Goal: Communication & Community: Answer question/provide support

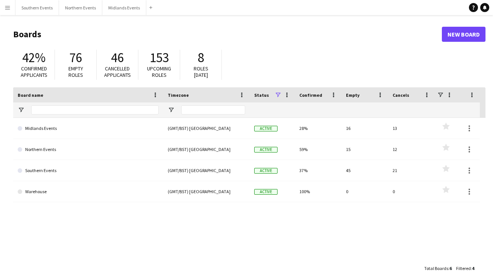
click at [155, 67] on span "Upcoming roles" at bounding box center [159, 71] width 24 height 13
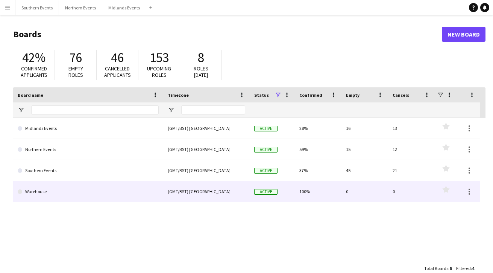
click at [67, 187] on link "Warehouse" at bounding box center [88, 191] width 141 height 21
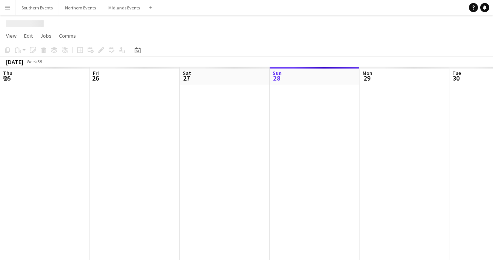
scroll to position [0, 180]
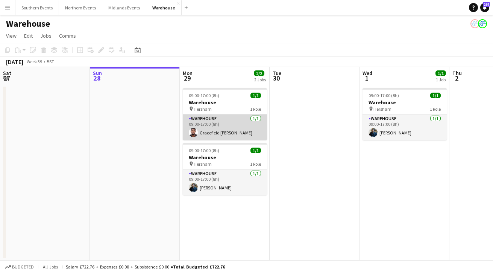
click at [220, 134] on app-card-role "Warehouse [DATE] 09:00-17:00 (8h) Gracefield Anobaah Attoh" at bounding box center [225, 127] width 84 height 26
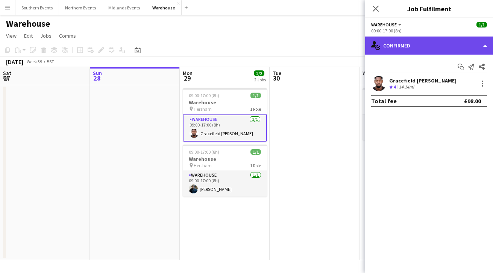
click at [424, 47] on div "single-neutral-actions-check-2 Confirmed" at bounding box center [429, 46] width 128 height 18
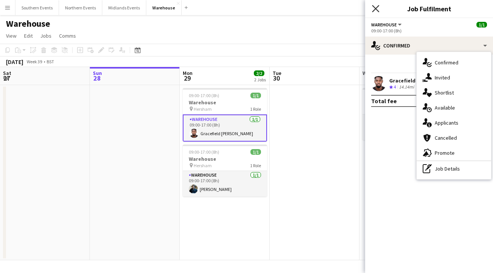
click at [377, 9] on icon "Close pop-in" at bounding box center [375, 8] width 7 height 7
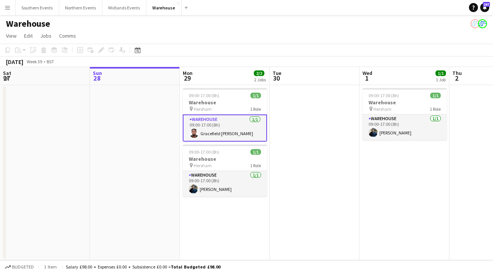
click at [290, 171] on app-date-cell at bounding box center [315, 172] width 90 height 175
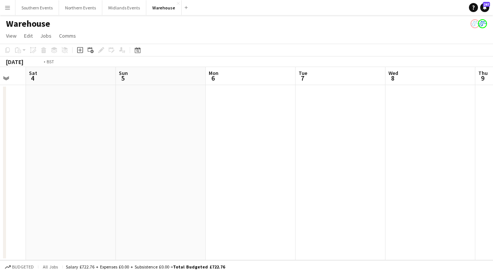
scroll to position [0, 325]
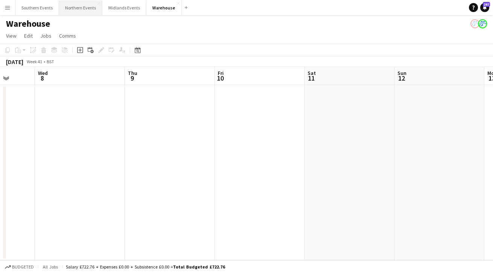
click at [85, 5] on button "Northern Events Close" at bounding box center [80, 7] width 43 height 15
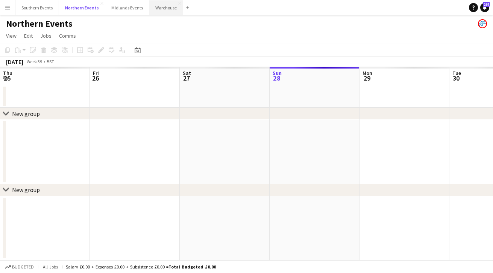
scroll to position [0, 180]
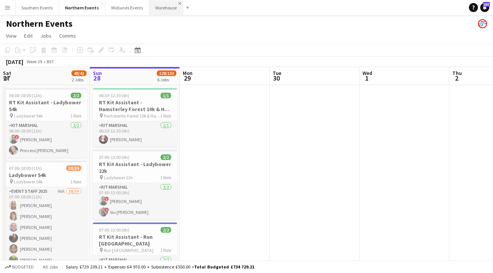
click at [178, 3] on app-icon "Close" at bounding box center [179, 3] width 3 height 3
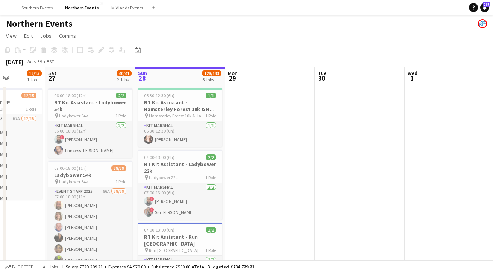
scroll to position [0, 226]
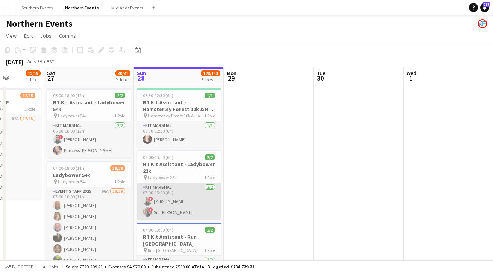
click at [181, 193] on app-card-role "Kit Marshal 2/2 07:00-13:00 (6h) ! Touseef Ahmed ! Siu ao Tsang" at bounding box center [179, 201] width 84 height 37
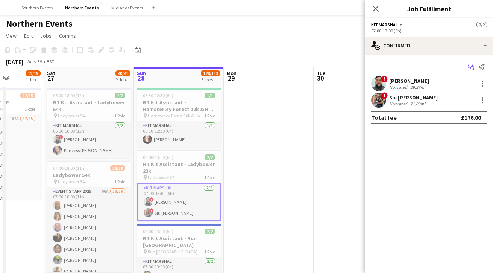
click at [469, 67] on icon at bounding box center [471, 66] width 5 height 4
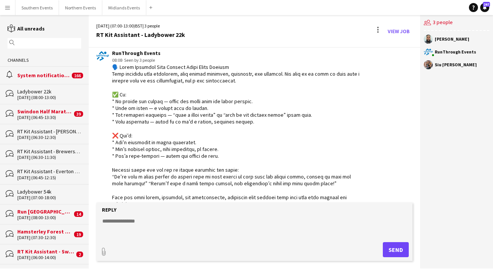
scroll to position [1157, 0]
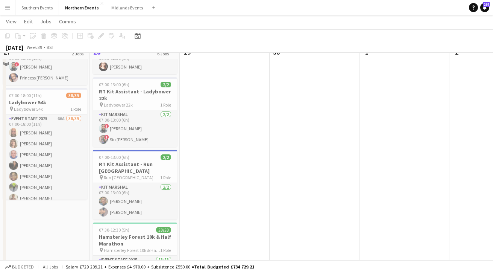
scroll to position [73, 0]
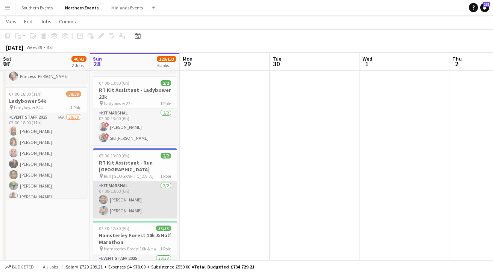
click at [119, 201] on app-card-role "Kit Marshal 2/2 07:00-13:00 (6h) Clare Williams Yin Qi Gan" at bounding box center [135, 199] width 84 height 37
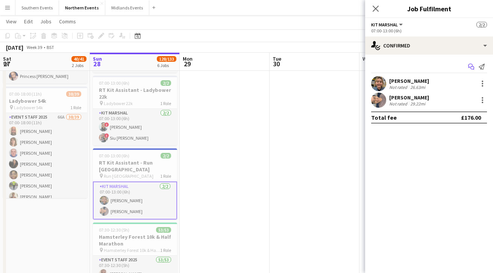
click at [469, 65] on icon at bounding box center [471, 66] width 5 height 4
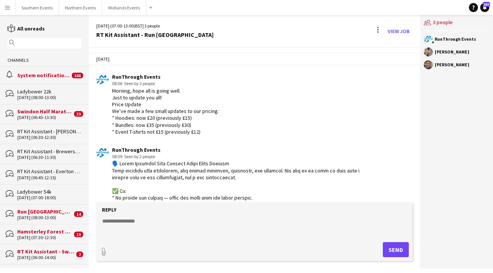
scroll to position [612, 0]
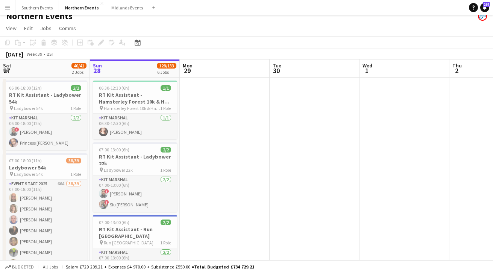
scroll to position [2, 0]
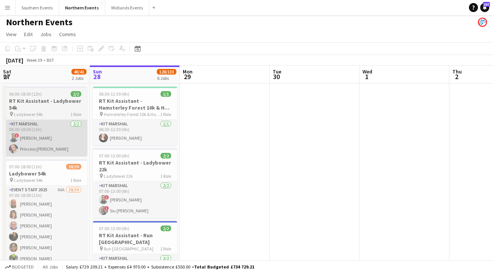
click at [64, 146] on app-card-role "Kit Marshal 2/2 06:00-18:00 (12h) ! Touseef Ahmed Princess Ebal Nathan" at bounding box center [45, 138] width 84 height 37
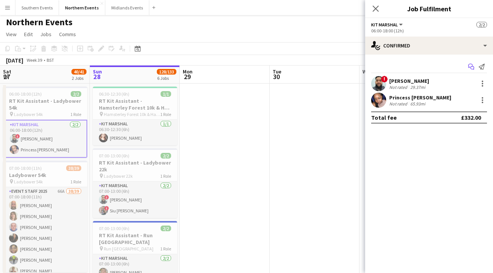
click at [467, 68] on app-icon "Start chat" at bounding box center [471, 66] width 11 height 11
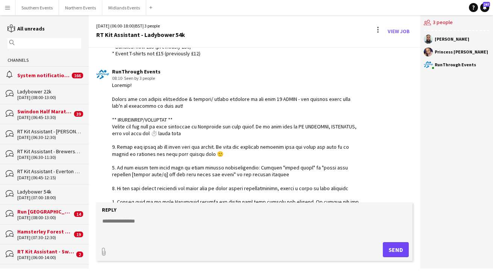
scroll to position [1275, 0]
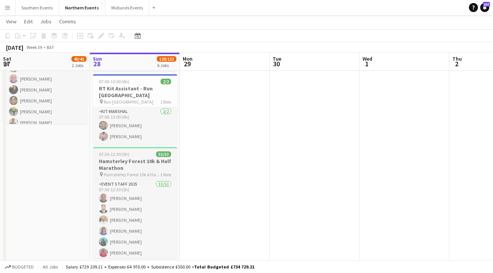
scroll to position [151, 0]
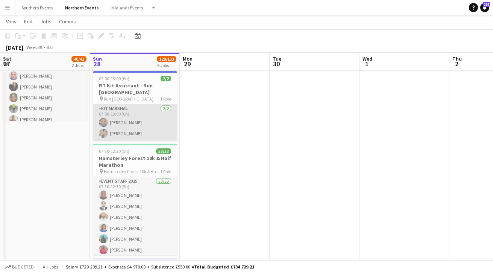
click at [140, 128] on app-card-role "Kit Marshal 2/2 07:00-13:00 (6h) Clare Williams Yin Qi Gan" at bounding box center [135, 122] width 84 height 37
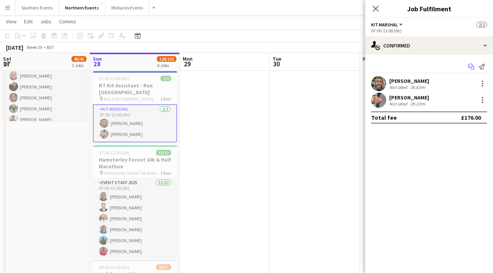
click at [469, 64] on icon "Start chat" at bounding box center [472, 67] width 6 height 6
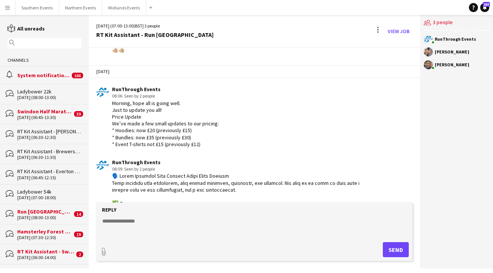
scroll to position [600, 0]
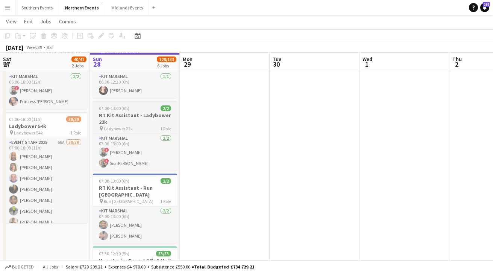
scroll to position [50, 0]
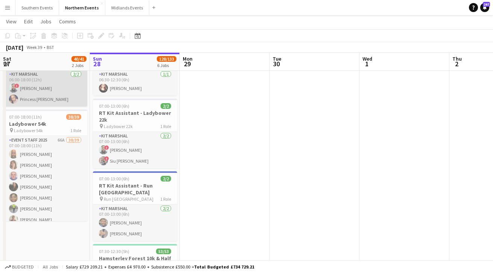
click at [55, 105] on app-card-role "Kit Marshal 2/2 06:00-18:00 (12h) ! Touseef Ahmed Princess Ebal Nathan" at bounding box center [45, 88] width 84 height 37
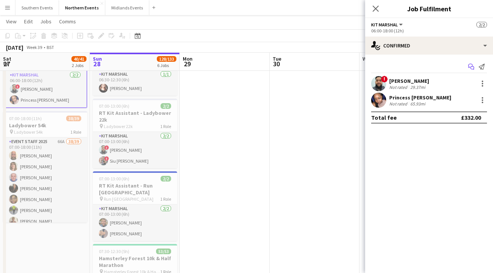
click at [471, 66] on icon "Start chat" at bounding box center [472, 67] width 6 height 6
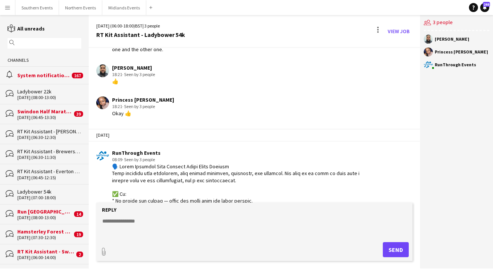
scroll to position [888, 0]
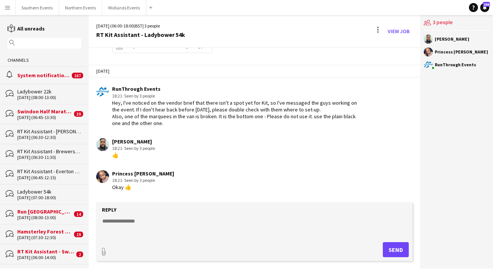
click at [446, 41] on div "[PERSON_NAME]" at bounding box center [456, 39] width 65 height 9
click at [442, 32] on div "Touseef Ahmed Princess Ebal Nathan RunThrough Events" at bounding box center [456, 54] width 73 height 46
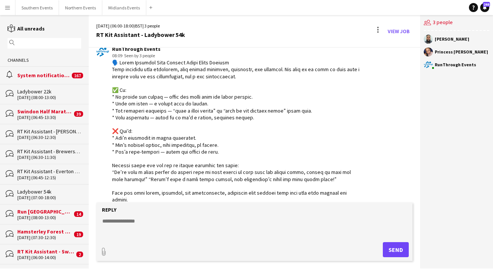
scroll to position [1068, 0]
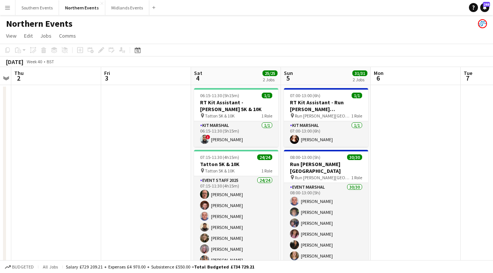
scroll to position [0, 268]
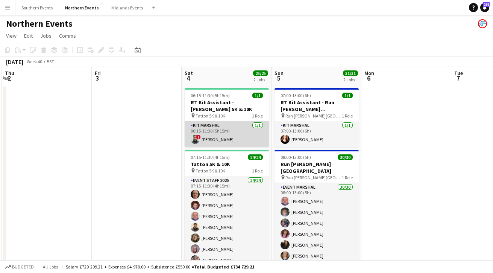
click at [229, 142] on app-card-role "Kit Marshal 1/1 06:15-11:30 (5h15m) ! Touseef Ahmed" at bounding box center [227, 134] width 84 height 26
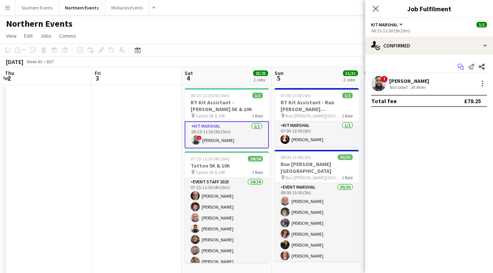
click at [462, 67] on icon "Start chat" at bounding box center [461, 67] width 6 height 6
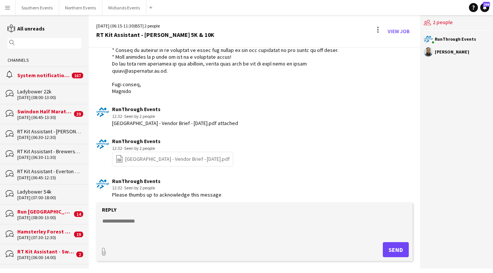
scroll to position [336, 0]
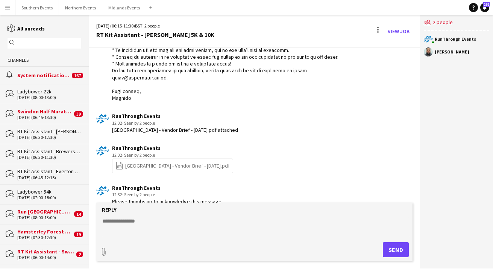
click at [180, 161] on link "file-spreadsheet Tatton Park - Vendor Brief - October 2025.pdf" at bounding box center [173, 165] width 114 height 9
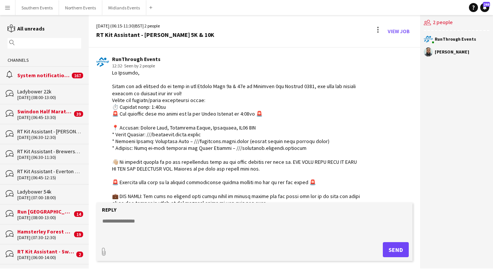
scroll to position [0, 0]
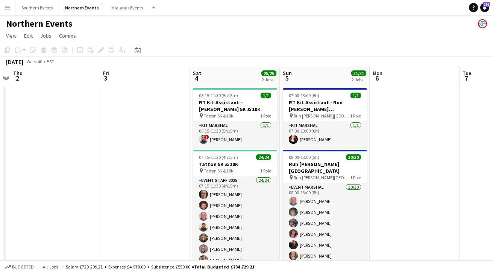
scroll to position [0, 268]
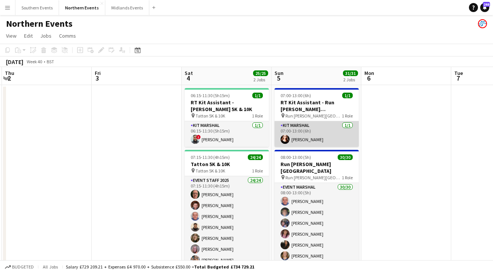
click at [298, 136] on app-card-role "Kit Marshal 1/1 07:00-13:00 (6h) Angelina Teofilova" at bounding box center [317, 134] width 84 height 26
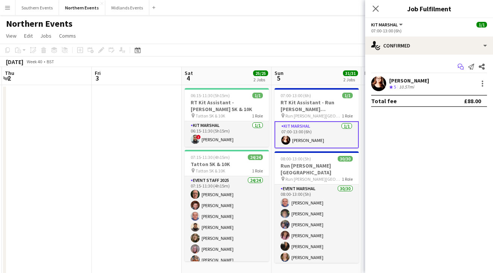
click at [461, 68] on icon "Start chat" at bounding box center [461, 67] width 6 height 6
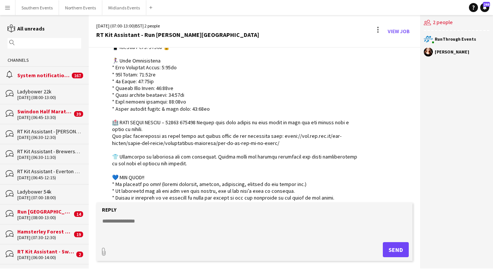
scroll to position [203, 0]
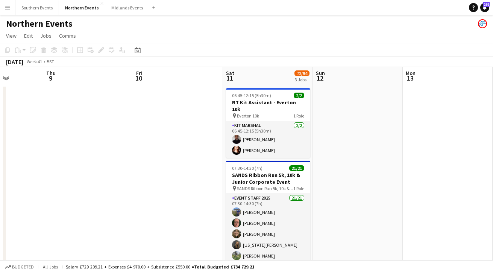
scroll to position [0, 239]
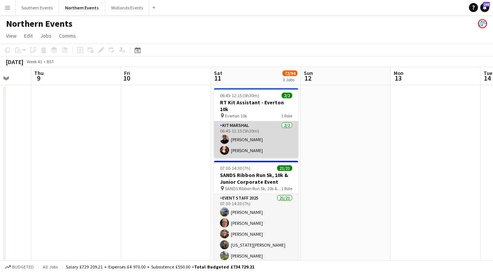
click at [236, 128] on app-card-role "Kit Marshal 2/2 06:45-12:15 (5h30m) Raymond Bell Angelina Teofilova" at bounding box center [256, 139] width 84 height 37
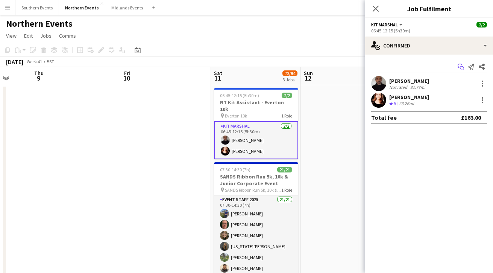
click at [459, 67] on icon "Start chat" at bounding box center [461, 67] width 6 height 6
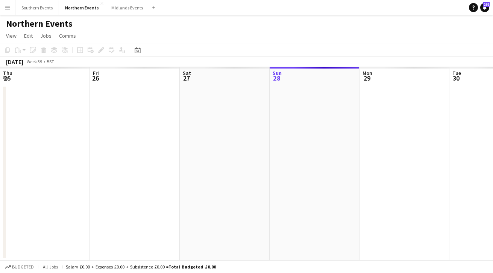
scroll to position [0, 180]
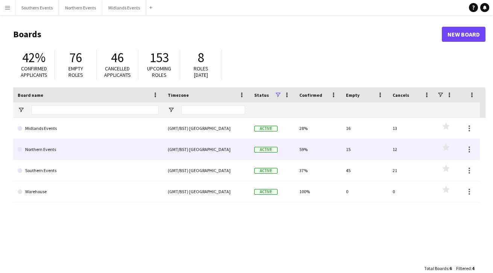
click at [43, 155] on link "Northern Events" at bounding box center [88, 149] width 141 height 21
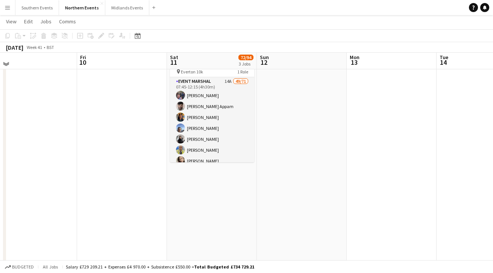
scroll to position [222, 0]
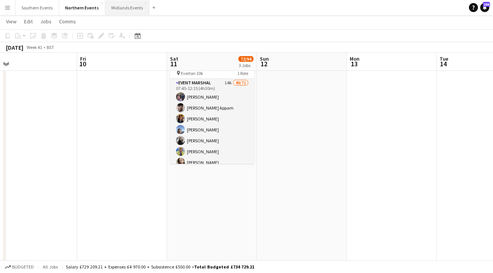
click at [120, 6] on button "Midlands Events Close" at bounding box center [127, 7] width 44 height 15
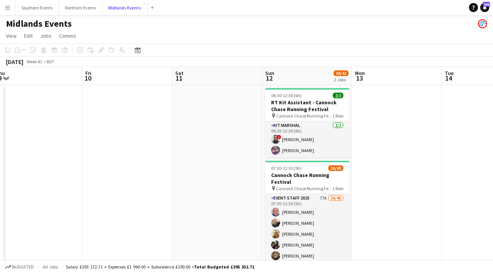
scroll to position [0, 282]
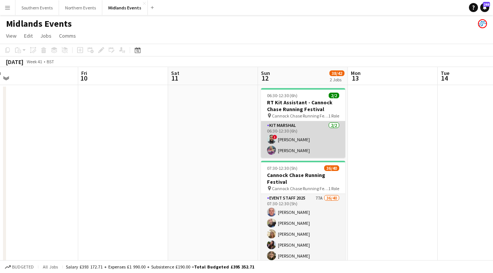
click at [316, 139] on app-card-role "Kit Marshal [DATE] 06:30-12:30 (6h) ! [PERSON_NAME] [PERSON_NAME]" at bounding box center [303, 139] width 84 height 37
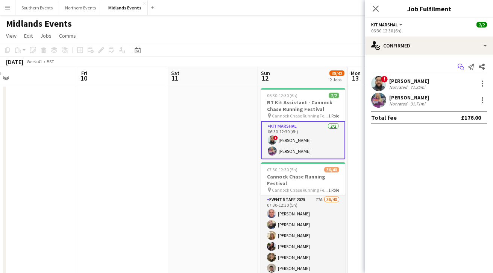
click at [461, 66] on icon "Start chat" at bounding box center [461, 67] width 6 height 6
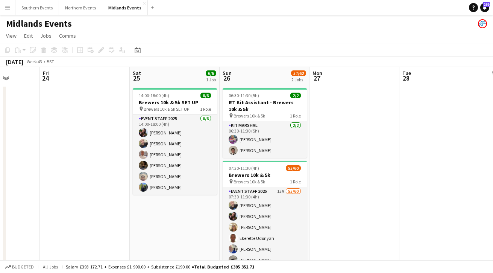
scroll to position [0, 225]
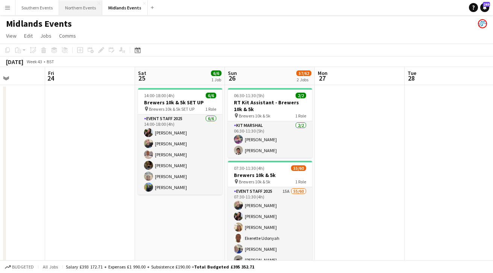
click at [85, 7] on button "Northern Events Close" at bounding box center [80, 7] width 43 height 15
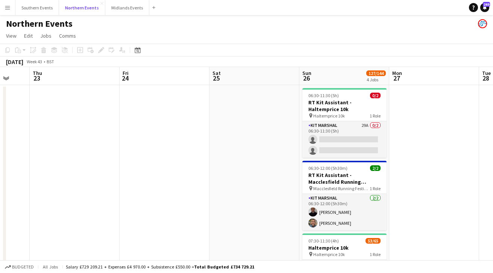
scroll to position [0, 240]
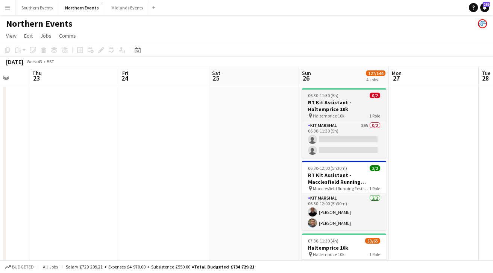
click at [344, 108] on h3 "RT Kit Assistant - Haltemprice 10k" at bounding box center [344, 106] width 84 height 14
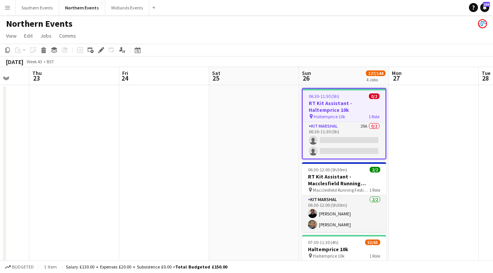
click at [348, 114] on div "pin Haltemprice 10k 1 Role" at bounding box center [344, 116] width 83 height 6
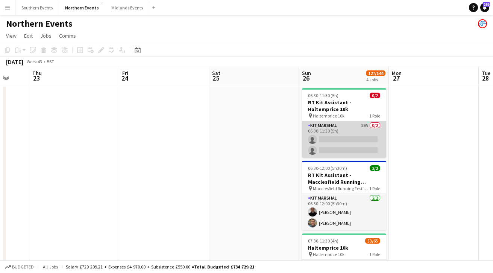
click at [357, 127] on app-card-role "Kit Marshal 29A 0/2 06:30-11:30 (5h) single-neutral-actions single-neutral-acti…" at bounding box center [344, 139] width 84 height 37
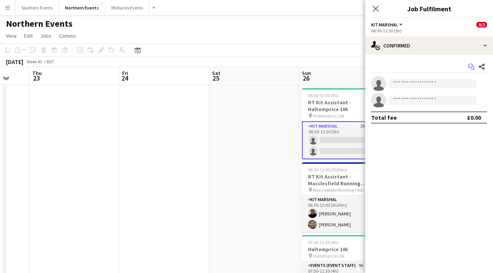
click at [469, 65] on icon at bounding box center [471, 66] width 5 height 4
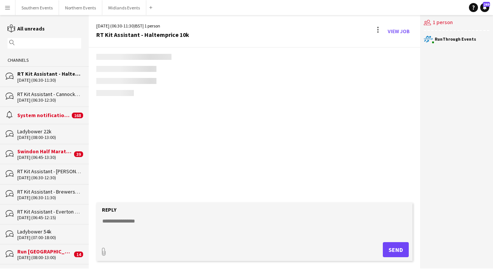
click at [414, 40] on div "[DATE] (06:30-11:30) BST | 1 person RT Kit Assistant - Haltemprice 10k View Job" at bounding box center [255, 31] width 332 height 33
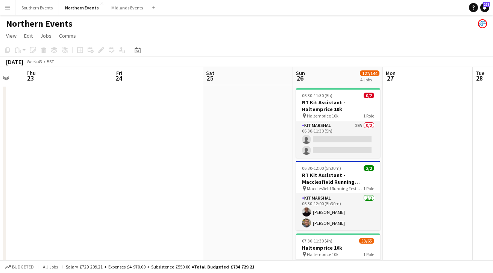
scroll to position [0, 281]
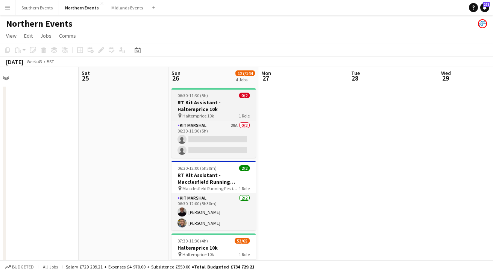
click at [224, 114] on div "pin Haltemprice 10k 1 Role" at bounding box center [214, 116] width 84 height 6
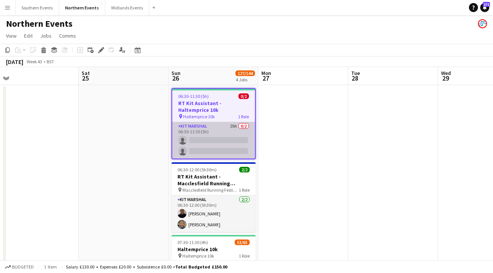
click at [236, 127] on app-card-role "Kit Marshal 29A 0/2 06:30-11:30 (5h) single-neutral-actions single-neutral-acti…" at bounding box center [213, 140] width 83 height 37
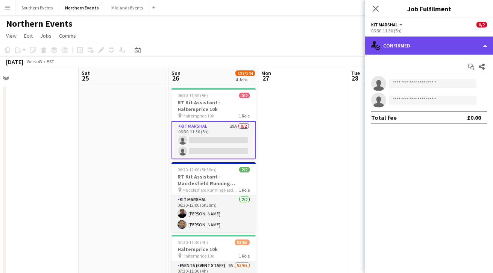
click at [445, 44] on div "single-neutral-actions-check-2 Confirmed" at bounding box center [429, 46] width 128 height 18
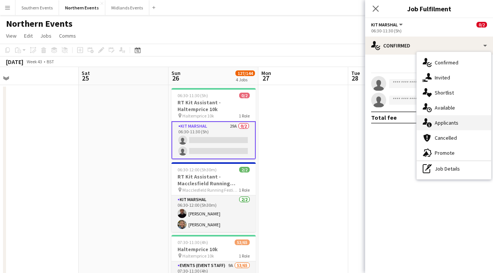
click at [458, 119] on div "single-neutral-actions-information Applicants" at bounding box center [454, 122] width 75 height 15
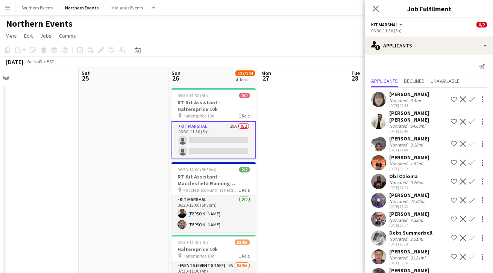
click at [382, 164] on app-user-avatar at bounding box center [378, 162] width 15 height 15
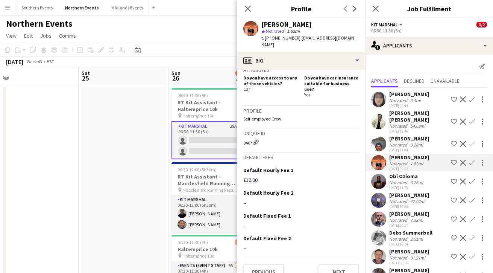
scroll to position [0, 0]
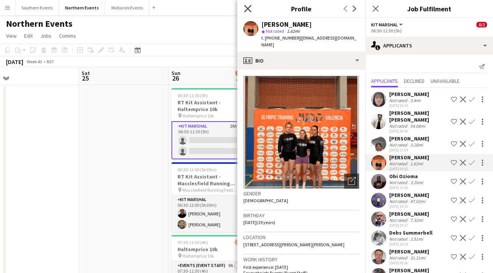
click at [245, 10] on icon "Close pop-in" at bounding box center [247, 8] width 7 height 7
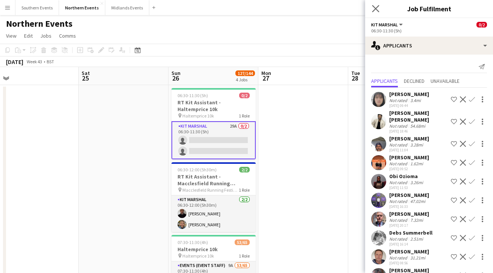
click at [374, 12] on app-icon "Close pop-in" at bounding box center [376, 8] width 11 height 11
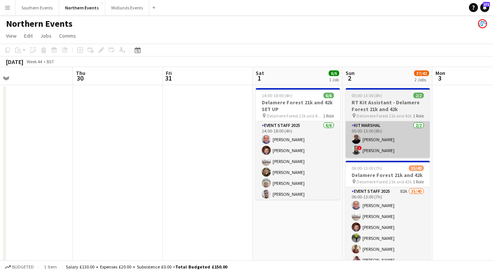
scroll to position [0, 297]
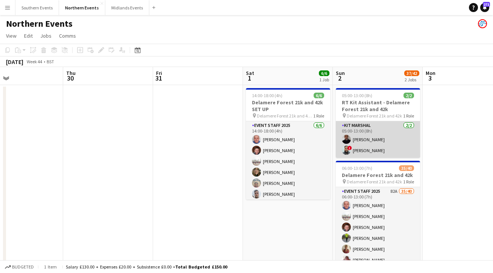
click at [387, 148] on app-card-role "Kit Marshal [DATE] 05:00-13:00 (8h) [PERSON_NAME] ! [PERSON_NAME]" at bounding box center [378, 139] width 84 height 37
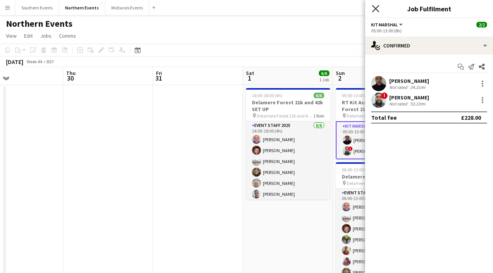
click at [376, 8] on icon at bounding box center [375, 8] width 7 height 7
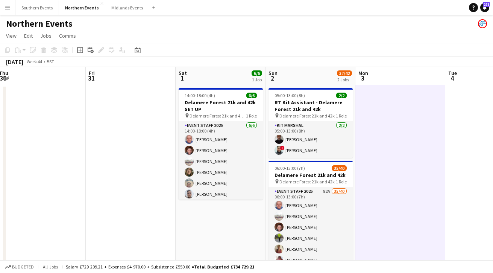
scroll to position [0, 278]
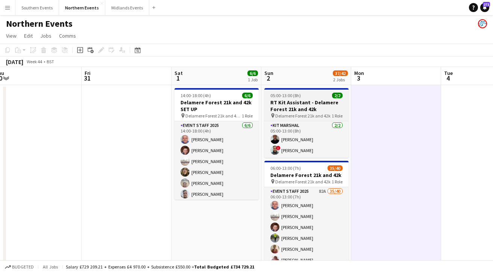
click at [321, 113] on div "pin Delamere Forest 21k and 42k 1 Role" at bounding box center [307, 116] width 84 height 6
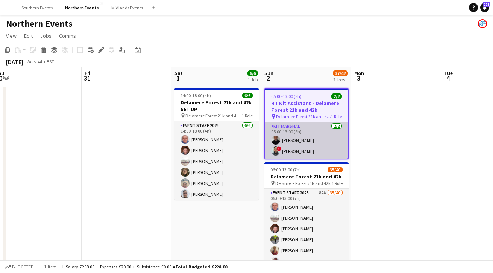
click at [324, 131] on app-card-role "Kit Marshal [DATE] 05:00-13:00 (8h) [PERSON_NAME] ! [PERSON_NAME]" at bounding box center [306, 140] width 83 height 37
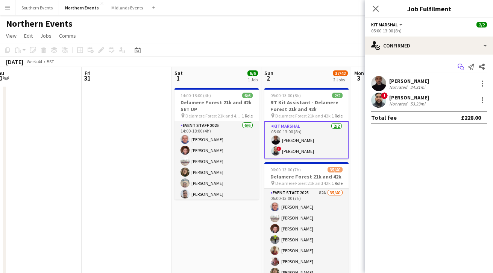
click at [460, 68] on icon at bounding box center [462, 68] width 4 height 4
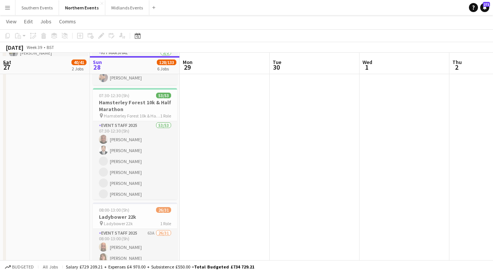
scroll to position [210, 0]
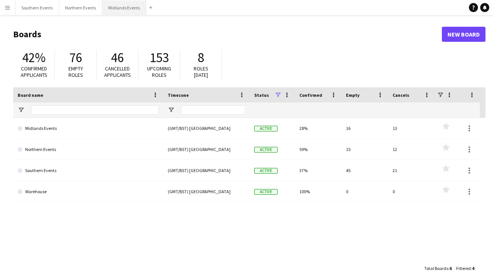
click at [110, 10] on button "Midlands Events Close" at bounding box center [124, 7] width 44 height 15
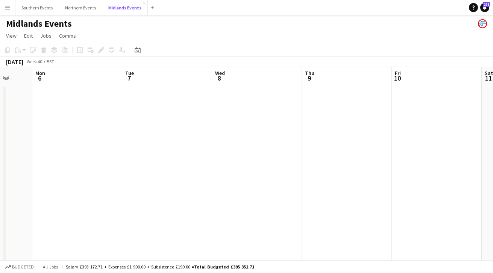
scroll to position [0, 312]
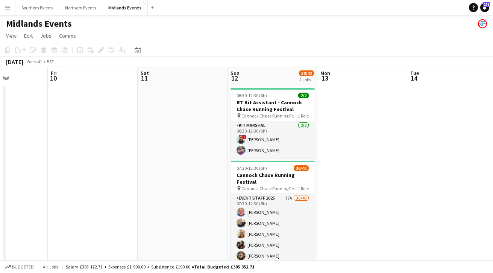
click at [169, 109] on app-date-cell at bounding box center [183, 186] width 90 height 203
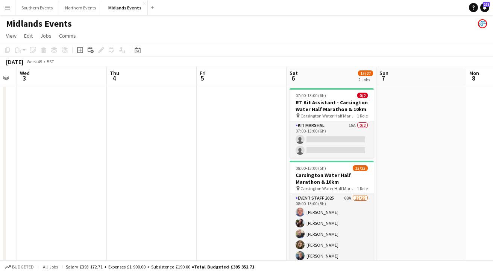
scroll to position [0, 275]
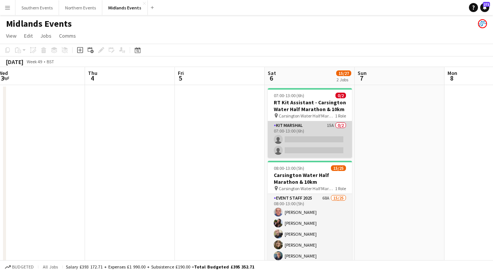
click at [309, 125] on app-card-role "Kit Marshal 15A 0/2 07:00-13:00 (6h) single-neutral-actions single-neutral-acti…" at bounding box center [310, 139] width 84 height 37
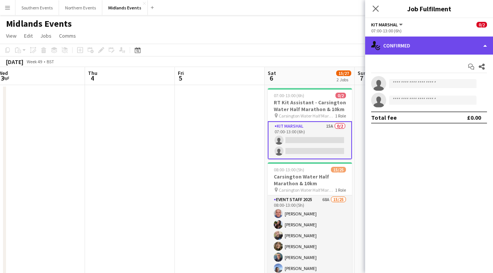
click at [445, 51] on div "single-neutral-actions-check-2 Confirmed" at bounding box center [429, 46] width 128 height 18
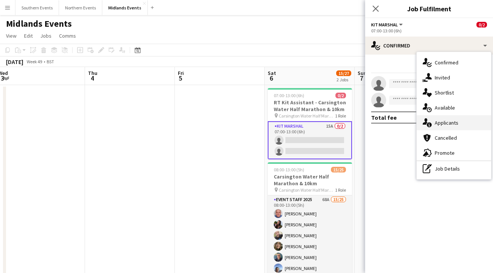
click at [442, 120] on span "Applicants" at bounding box center [447, 122] width 24 height 7
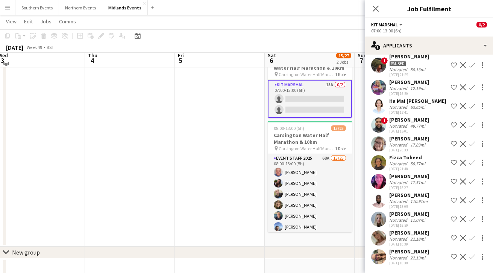
scroll to position [61, 0]
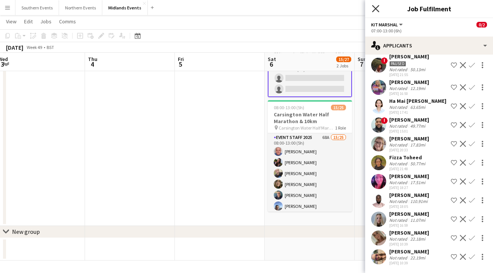
click at [374, 7] on icon at bounding box center [375, 8] width 7 height 7
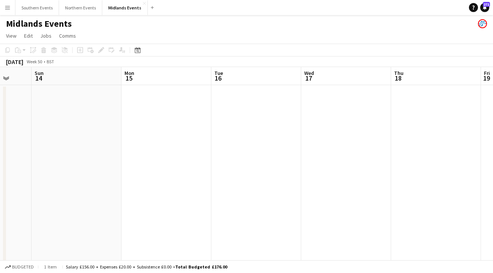
scroll to position [0, 192]
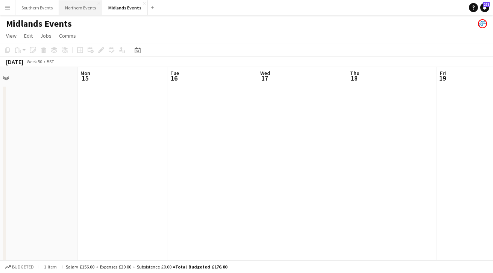
click at [85, 6] on button "Northern Events Close" at bounding box center [80, 7] width 43 height 15
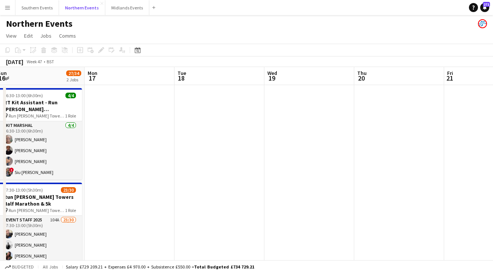
scroll to position [0, 299]
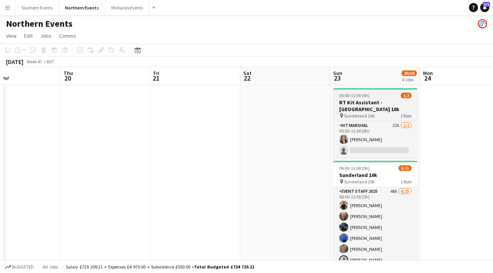
click at [387, 119] on app-job-card "05:00-11:00 (6h) 1/2 RT Kit Assistant - Sunderland 10k pin Sunderland 10k 1 Rol…" at bounding box center [375, 123] width 84 height 70
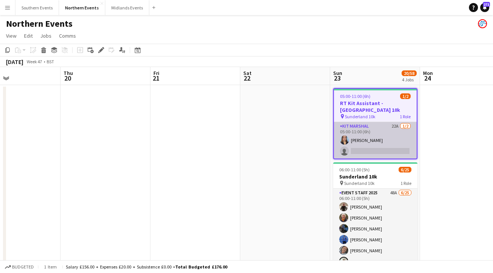
click at [393, 137] on app-card-role "Kit Marshal 22A 1/2 05:00-11:00 (6h) Orla Murphy single-neutral-actions" at bounding box center [375, 140] width 83 height 37
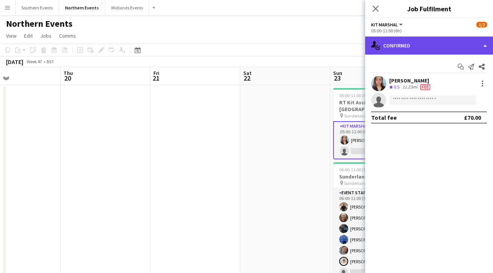
click at [457, 45] on div "single-neutral-actions-check-2 Confirmed" at bounding box center [429, 46] width 128 height 18
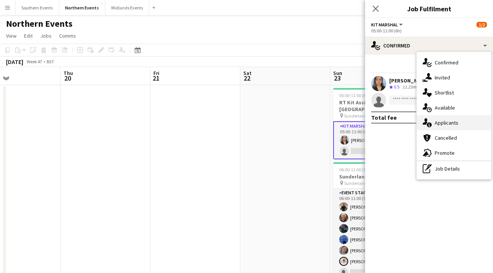
click at [450, 116] on div "single-neutral-actions-information Applicants" at bounding box center [454, 122] width 75 height 15
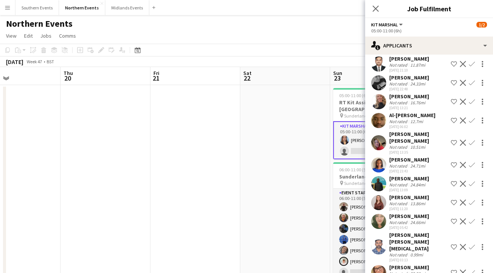
scroll to position [0, 0]
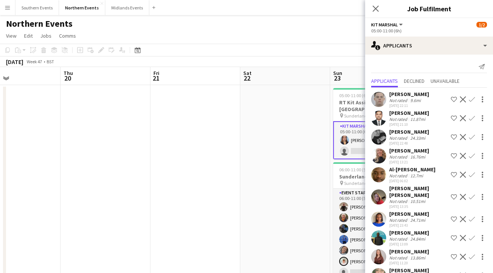
click at [380, 9] on div "Close pop-in" at bounding box center [375, 8] width 21 height 17
click at [376, 5] on icon "Close pop-in" at bounding box center [375, 8] width 7 height 7
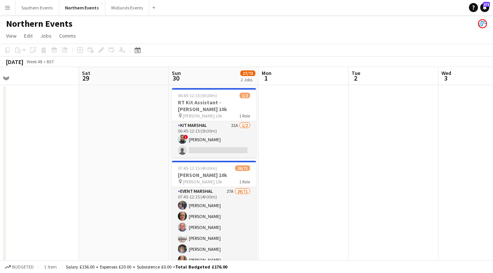
scroll to position [0, 323]
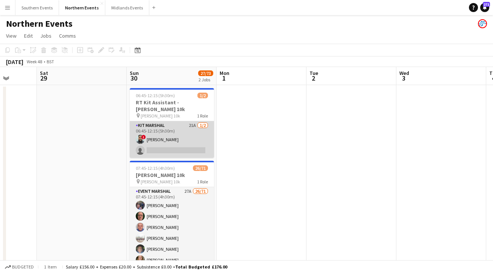
click at [193, 140] on app-card-role "Kit Marshal 21A 1/2 06:45-12:15 (5h30m) ! Touseef Ahmed single-neutral-actions" at bounding box center [172, 139] width 84 height 37
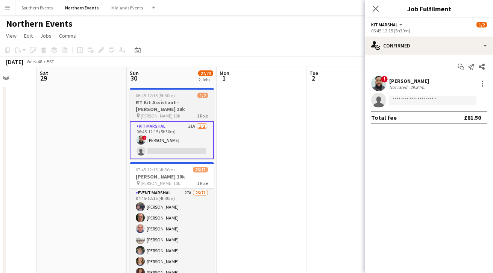
click at [183, 119] on app-job-card "06:45-12:15 (5h30m) 1/2 RT Kit Assistant - Blackburn 10k pin Blackburn 10k 1 Ro…" at bounding box center [172, 123] width 84 height 71
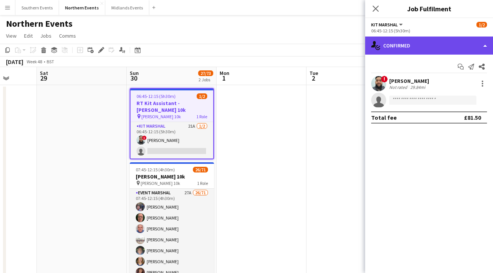
click at [454, 49] on div "single-neutral-actions-check-2 Confirmed" at bounding box center [429, 46] width 128 height 18
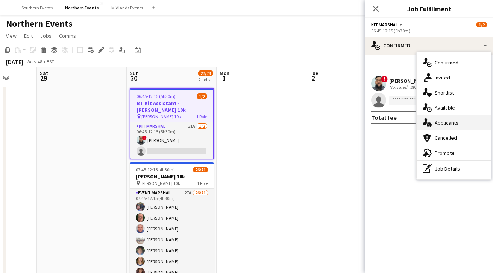
click at [440, 119] on div "single-neutral-actions-information Applicants" at bounding box center [454, 122] width 75 height 15
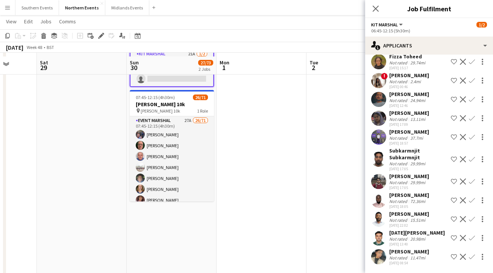
scroll to position [75, 0]
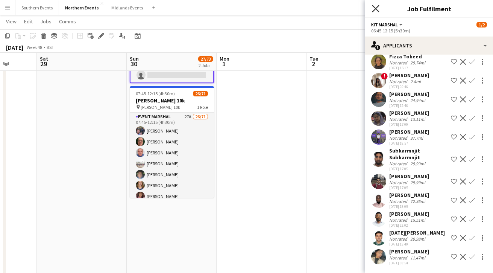
click at [377, 9] on icon "Close pop-in" at bounding box center [375, 8] width 7 height 7
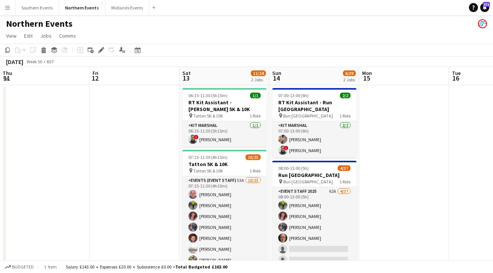
scroll to position [0, 278]
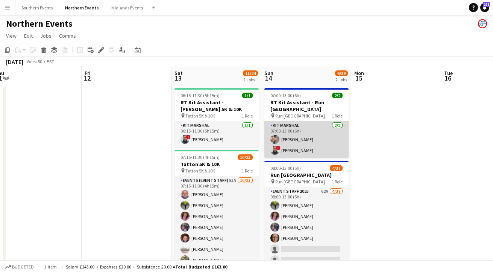
click at [330, 138] on app-card-role "Kit Marshal 2/2 07:00-13:00 (6h) Yin Qi Gan ! Touseef Ahmed" at bounding box center [307, 139] width 84 height 37
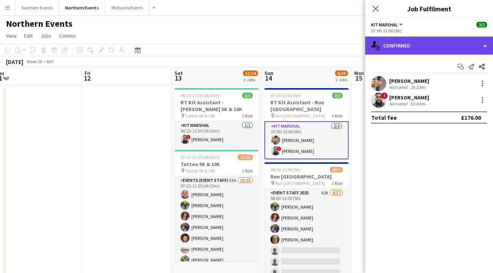
click at [416, 52] on div "single-neutral-actions-check-2 Confirmed" at bounding box center [429, 46] width 128 height 18
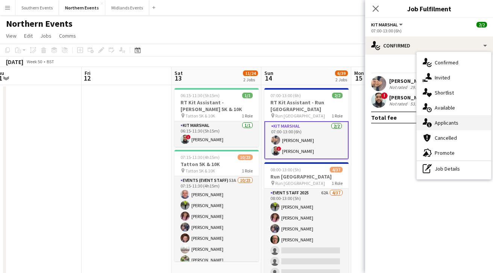
click at [447, 125] on span "Applicants" at bounding box center [447, 122] width 24 height 7
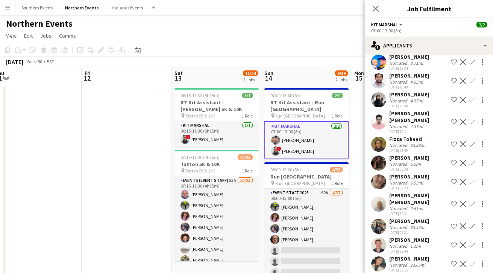
scroll to position [0, 0]
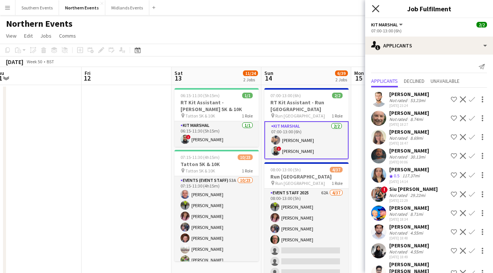
click at [377, 7] on icon at bounding box center [375, 8] width 7 height 7
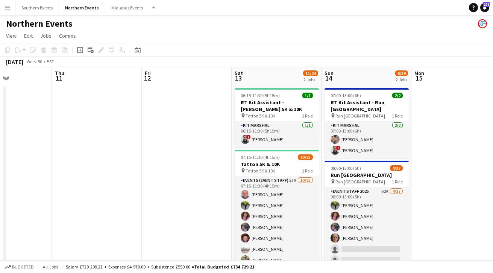
scroll to position [0, 234]
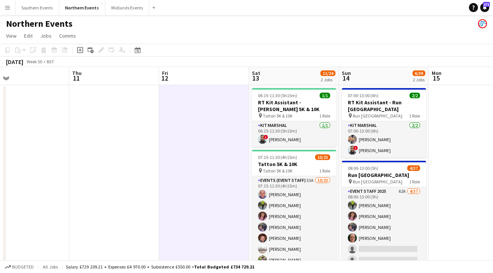
scroll to position [0, 302]
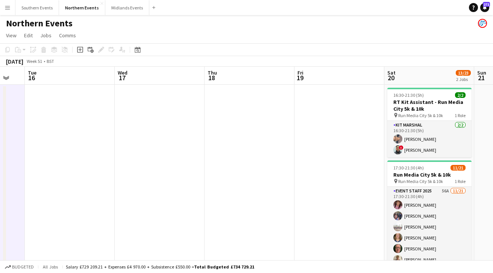
scroll to position [0, 169]
